Goal: Entertainment & Leisure: Consume media (video, audio)

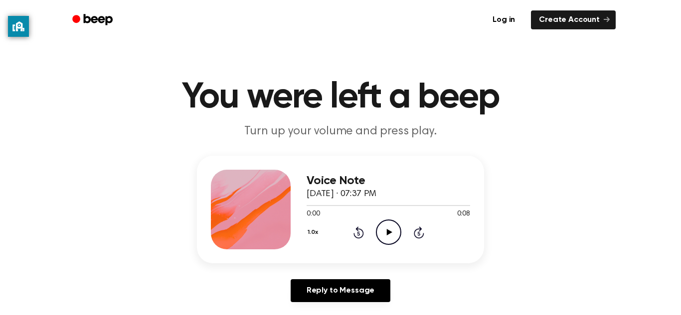
click at [391, 239] on icon "Play Audio" at bounding box center [388, 232] width 25 height 25
click at [397, 226] on icon "Play Audio" at bounding box center [388, 232] width 25 height 25
click at [404, 232] on div "1.0x Rewind 5 seconds Play Audio Skip 5 seconds" at bounding box center [387, 232] width 163 height 25
click at [391, 241] on icon "Play Audio" at bounding box center [388, 232] width 25 height 25
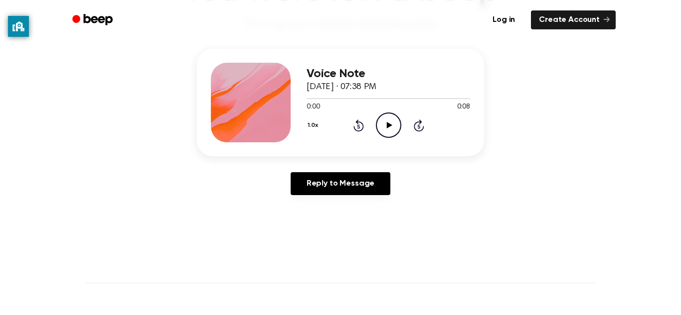
click at [390, 124] on icon "Play Audio" at bounding box center [388, 125] width 25 height 25
click at [385, 145] on div "Voice Note [DATE] · 07:38 PM 0:08 0:08 Your browser does not support the [objec…" at bounding box center [340, 103] width 287 height 108
click at [393, 121] on icon "Play Audio" at bounding box center [388, 125] width 25 height 25
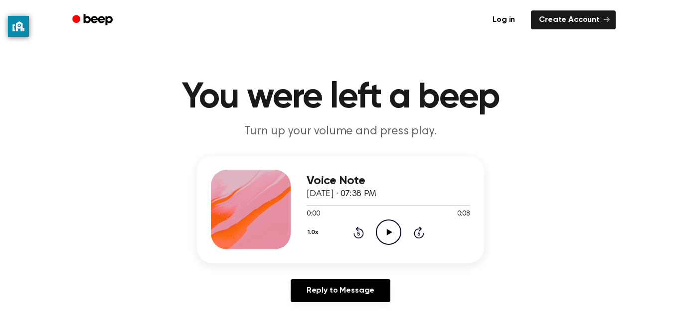
click at [390, 248] on div "Voice Note September 29, 2023 · 07:38 PM 0:00 0:08 Your browser does not suppor…" at bounding box center [387, 210] width 163 height 80
click at [390, 245] on circle at bounding box center [388, 232] width 24 height 24
click at [390, 240] on icon "Play Audio" at bounding box center [388, 232] width 25 height 25
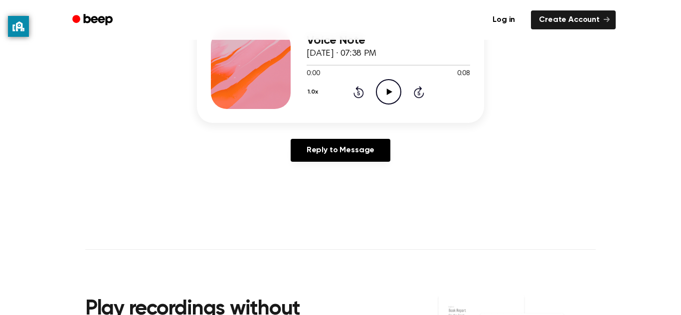
scroll to position [142, 0]
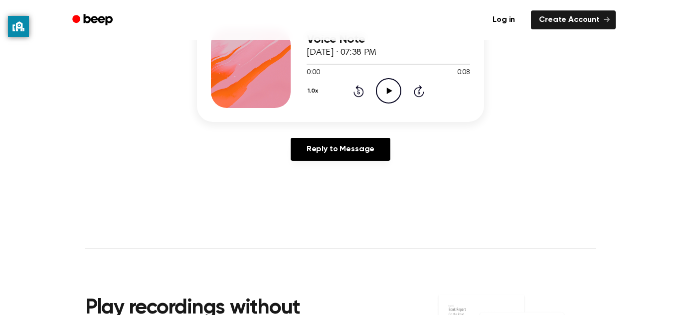
click at [389, 99] on icon "Play Audio" at bounding box center [388, 90] width 25 height 25
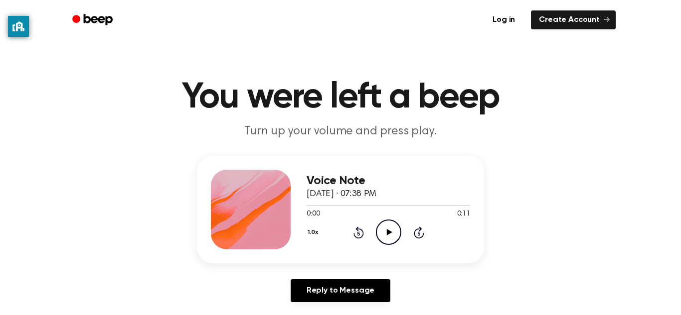
click at [388, 239] on icon "Play Audio" at bounding box center [388, 232] width 25 height 25
click at [391, 222] on icon "Play Audio" at bounding box center [388, 232] width 25 height 25
click at [385, 230] on icon "Play Audio" at bounding box center [388, 232] width 25 height 25
click at [394, 229] on icon "Play Audio" at bounding box center [388, 232] width 25 height 25
click at [392, 239] on icon "Play Audio" at bounding box center [388, 232] width 25 height 25
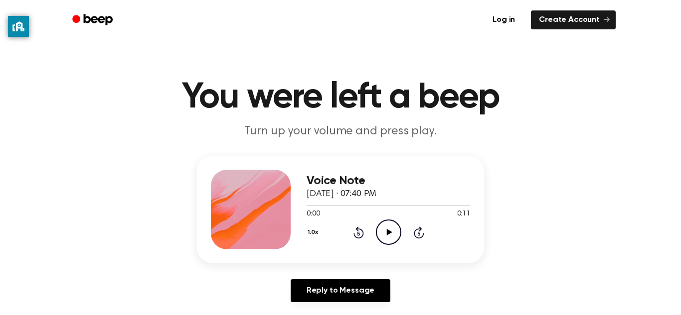
click at [390, 231] on icon "Play Audio" at bounding box center [388, 232] width 25 height 25
click at [392, 234] on icon "Play Audio" at bounding box center [388, 232] width 25 height 25
click at [394, 241] on icon "Play Audio" at bounding box center [388, 232] width 25 height 25
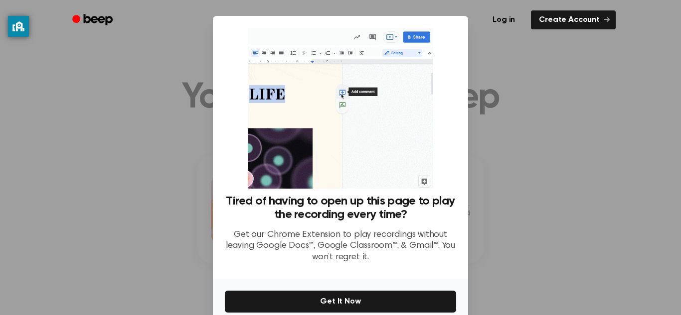
click at [523, 162] on div at bounding box center [340, 157] width 681 height 315
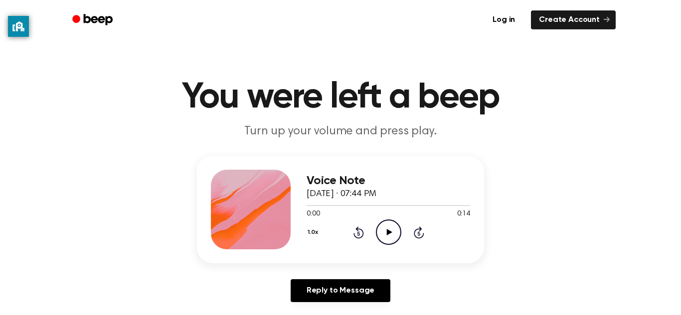
click at [389, 233] on icon at bounding box center [388, 232] width 5 height 6
click at [393, 229] on icon "Play Audio" at bounding box center [388, 232] width 25 height 25
click at [400, 230] on circle at bounding box center [388, 232] width 24 height 24
click at [382, 236] on icon "Play Audio" at bounding box center [388, 232] width 25 height 25
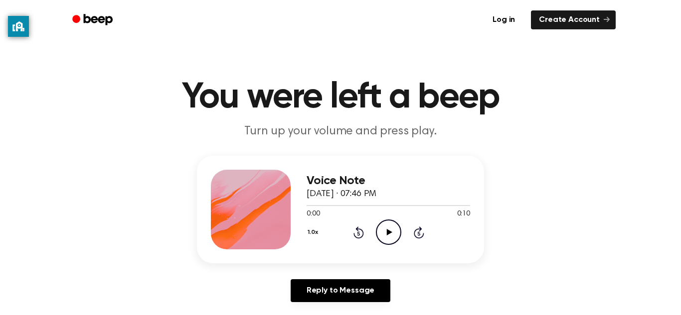
click at [393, 230] on icon "Play Audio" at bounding box center [388, 232] width 25 height 25
click at [390, 227] on icon "Play Audio" at bounding box center [388, 232] width 25 height 25
click at [387, 233] on icon at bounding box center [388, 232] width 5 height 6
click at [388, 227] on icon "Play Audio" at bounding box center [388, 232] width 25 height 25
click at [394, 238] on icon "Play Audio" at bounding box center [388, 232] width 25 height 25
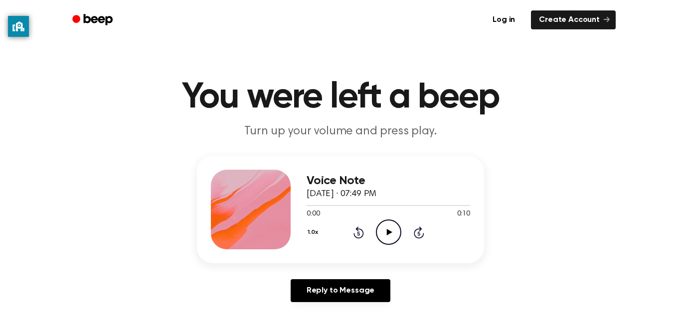
click at [388, 229] on icon "Play Audio" at bounding box center [388, 232] width 25 height 25
click at [392, 232] on icon "Play Audio" at bounding box center [388, 232] width 25 height 25
click at [384, 225] on icon "Play Audio" at bounding box center [388, 232] width 25 height 25
click at [396, 235] on icon "Play Audio" at bounding box center [388, 232] width 25 height 25
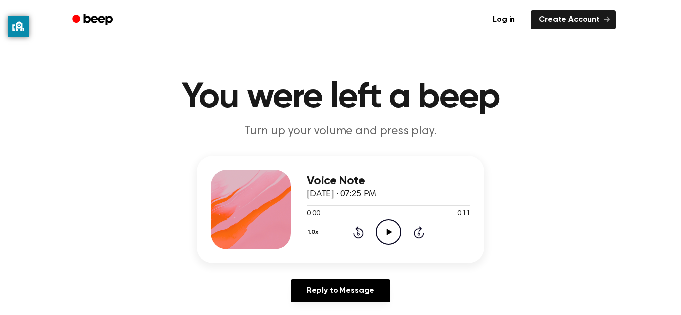
click at [390, 237] on icon "Play Audio" at bounding box center [388, 232] width 25 height 25
click at [390, 237] on icon "Pause Audio" at bounding box center [388, 232] width 25 height 25
click at [387, 231] on icon at bounding box center [388, 232] width 5 height 6
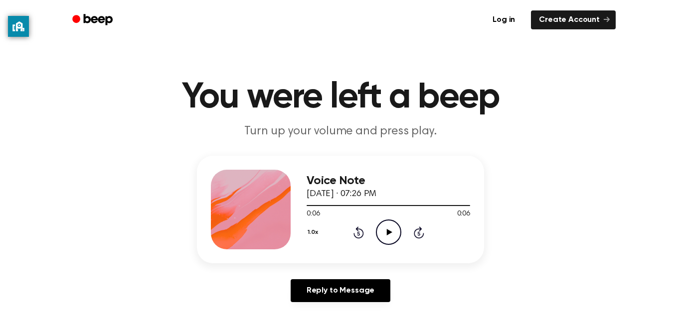
click at [387, 227] on icon "Play Audio" at bounding box center [388, 232] width 25 height 25
click at [393, 231] on icon "Play Audio" at bounding box center [388, 232] width 25 height 25
click at [387, 231] on icon at bounding box center [388, 232] width 5 height 6
click at [385, 236] on icon "Play Audio" at bounding box center [388, 232] width 25 height 25
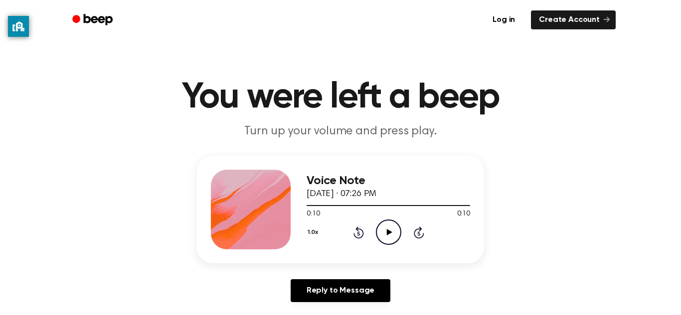
click at [388, 226] on icon "Play Audio" at bounding box center [388, 232] width 25 height 25
click at [389, 233] on icon at bounding box center [388, 232] width 5 height 6
click at [383, 228] on icon "Play Audio" at bounding box center [388, 232] width 25 height 25
click at [386, 234] on icon "Play Audio" at bounding box center [388, 232] width 25 height 25
click at [388, 237] on icon "Play Audio" at bounding box center [388, 232] width 25 height 25
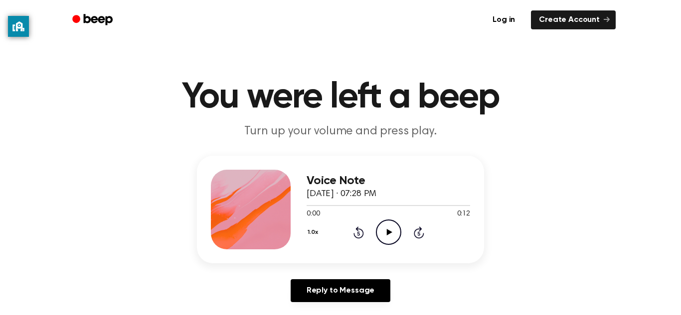
click at [383, 235] on icon "Play Audio" at bounding box center [388, 232] width 25 height 25
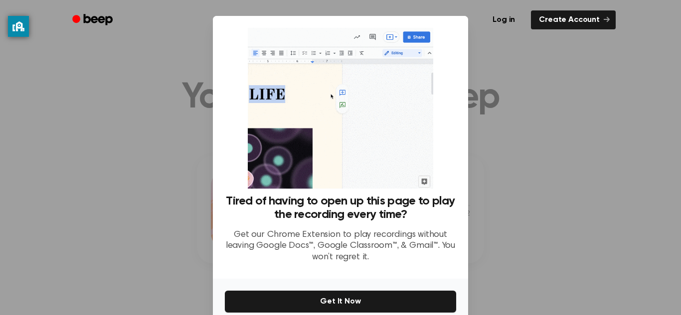
click at [507, 197] on div at bounding box center [340, 157] width 681 height 315
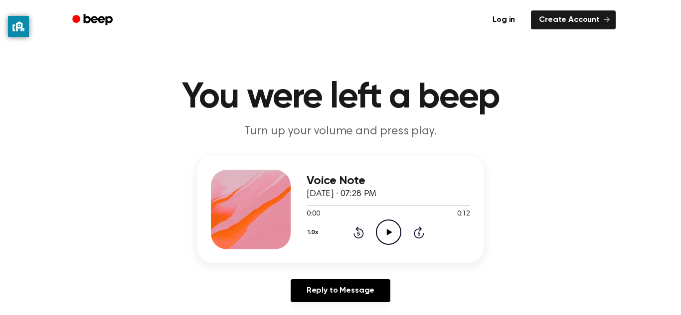
click at [385, 226] on icon "Play Audio" at bounding box center [388, 232] width 25 height 25
click at [228, 104] on h1 "You were left a beep" at bounding box center [340, 98] width 510 height 36
click at [383, 237] on icon "Play Audio" at bounding box center [388, 232] width 25 height 25
click at [392, 238] on icon "Play Audio" at bounding box center [388, 232] width 25 height 25
click at [390, 225] on icon "Play Audio" at bounding box center [388, 232] width 25 height 25
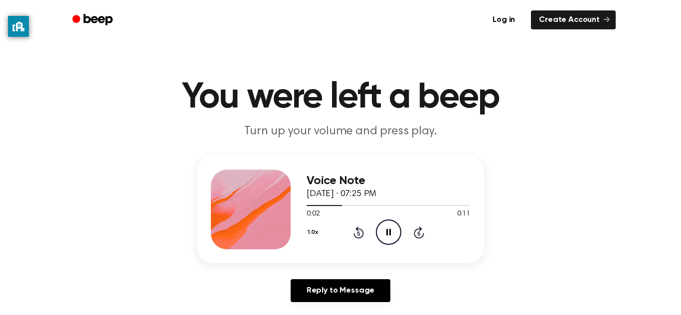
click at [379, 228] on icon "Pause Audio" at bounding box center [388, 232] width 25 height 25
click at [388, 238] on icon "Play Audio" at bounding box center [388, 232] width 25 height 25
click at [331, 203] on div at bounding box center [387, 205] width 163 height 8
click at [319, 204] on div at bounding box center [387, 205] width 163 height 8
click at [307, 205] on div at bounding box center [312, 205] width 13 height 1
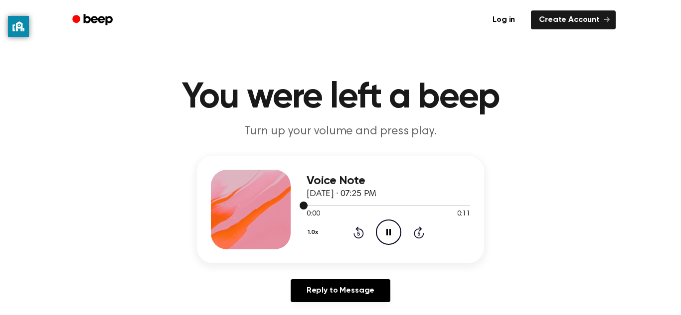
click at [307, 206] on span at bounding box center [303, 206] width 8 height 8
click at [394, 237] on icon "Play Audio" at bounding box center [388, 232] width 25 height 25
click at [385, 230] on icon "Play Audio" at bounding box center [388, 232] width 25 height 25
click at [404, 240] on div "1.0x Rewind 5 seconds Play Audio Skip 5 seconds" at bounding box center [387, 232] width 163 height 25
click at [392, 225] on icon "Play Audio" at bounding box center [388, 232] width 25 height 25
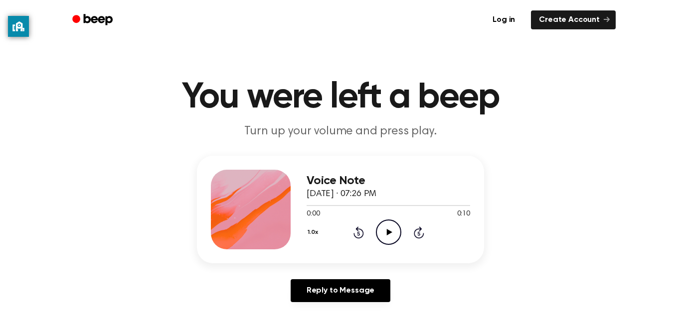
click at [381, 235] on icon "Play Audio" at bounding box center [388, 232] width 25 height 25
click at [391, 232] on icon "Play Audio" at bounding box center [388, 232] width 25 height 25
click at [392, 230] on icon "Play Audio" at bounding box center [388, 232] width 25 height 25
click at [392, 242] on icon "Play Audio" at bounding box center [388, 232] width 25 height 25
